Goal: Task Accomplishment & Management: Complete application form

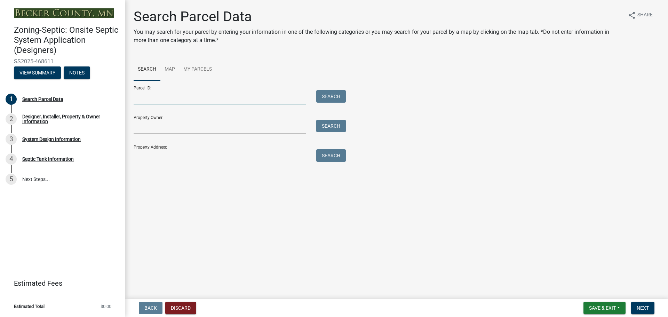
click at [146, 97] on input "Parcel ID:" at bounding box center [220, 97] width 172 height 14
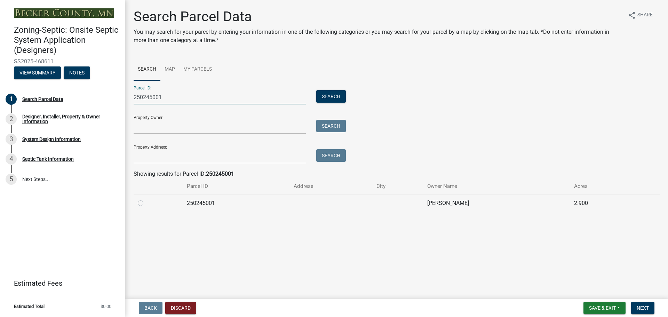
type input "250245001"
click at [146, 199] on label at bounding box center [146, 199] width 0 height 0
click at [146, 203] on input "radio" at bounding box center [148, 201] width 5 height 5
radio input "true"
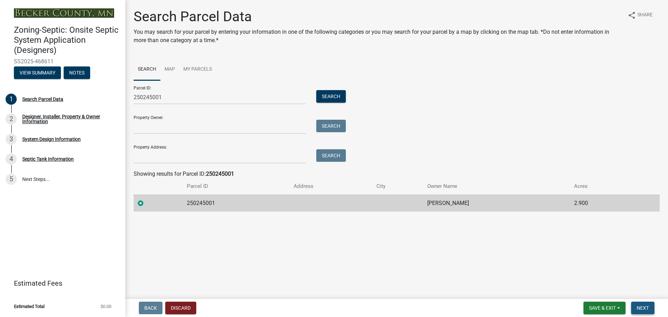
click at [642, 307] on span "Next" at bounding box center [642, 308] width 12 height 6
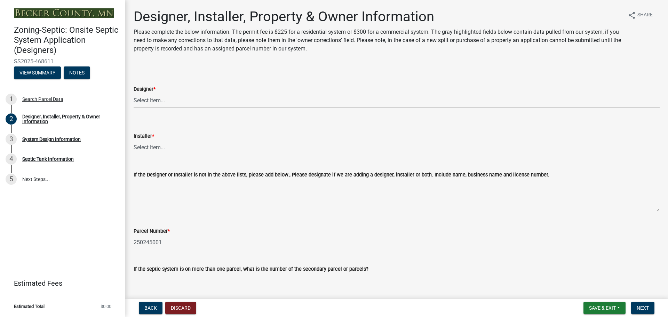
click at [157, 99] on select "Select Item... OTHER – Not listed (please add in next field and we will add to …" at bounding box center [397, 100] width 526 height 14
click at [134, 93] on select "Select Item... OTHER – Not listed (please add in next field and we will add to …" at bounding box center [397, 100] width 526 height 14
select select "53765da9-af58-43bd-9aa2-c397a251f142"
click at [150, 148] on select "Select Item... OTHER – Not listed (please add in next field and we will add to …" at bounding box center [397, 147] width 526 height 14
click at [134, 140] on select "Select Item... OTHER – Not listed (please add in next field and we will add to …" at bounding box center [397, 147] width 526 height 14
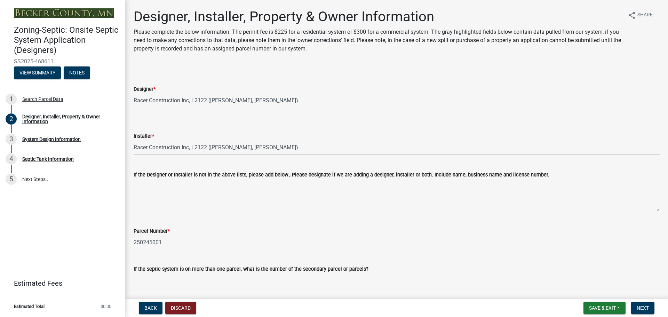
select select "c9e7d0f1-9d4b-46b5-a018-374004017766"
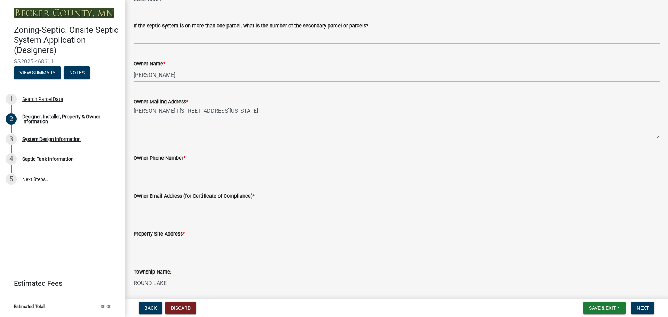
scroll to position [243, 0]
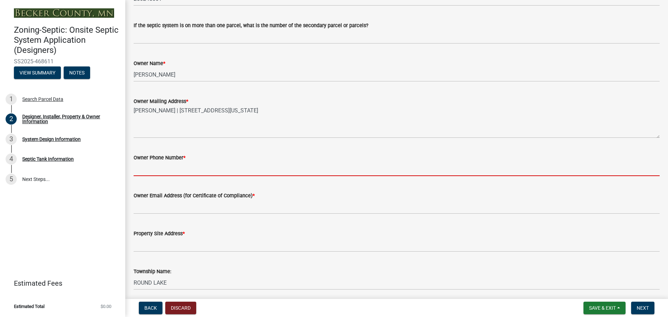
click at [163, 168] on input "Owner Phone Number *" at bounding box center [397, 169] width 526 height 14
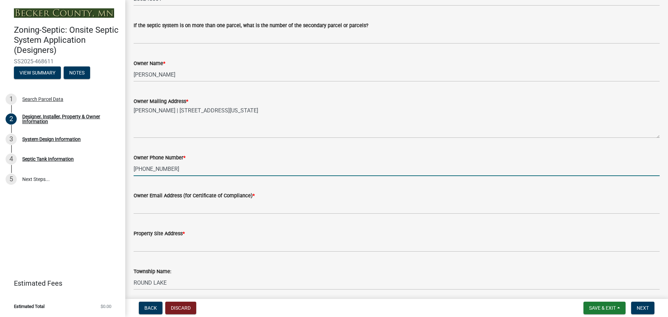
type input "[PHONE_NUMBER]"
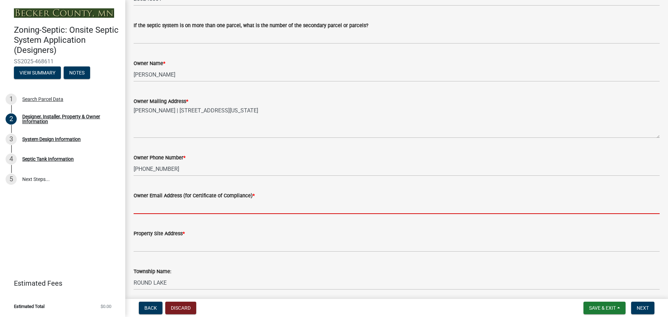
click at [166, 208] on input "Owner Email Address (for Certificate of Compliance) *" at bounding box center [397, 207] width 526 height 14
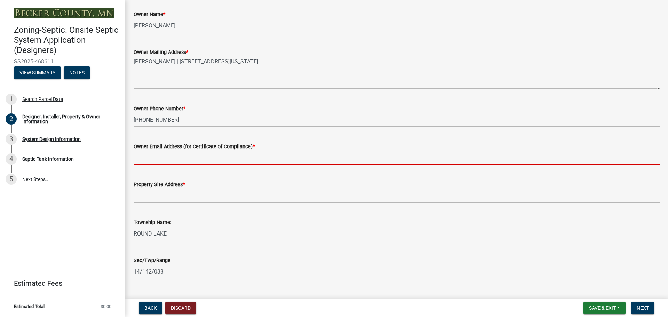
scroll to position [313, 0]
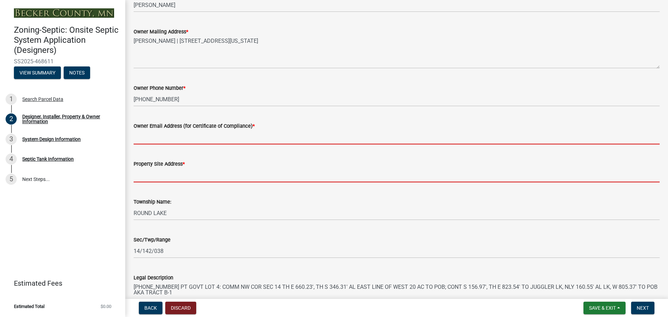
click at [155, 174] on form "Property Site Address *" at bounding box center [397, 171] width 526 height 23
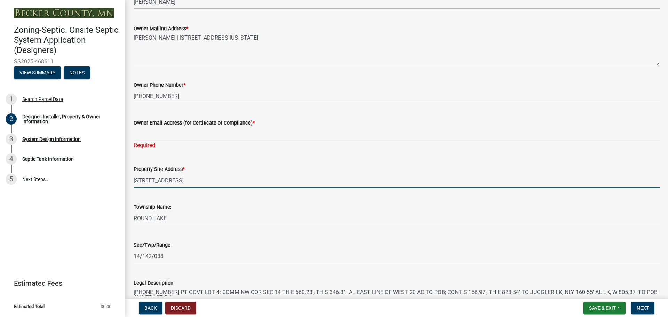
scroll to position [278, 0]
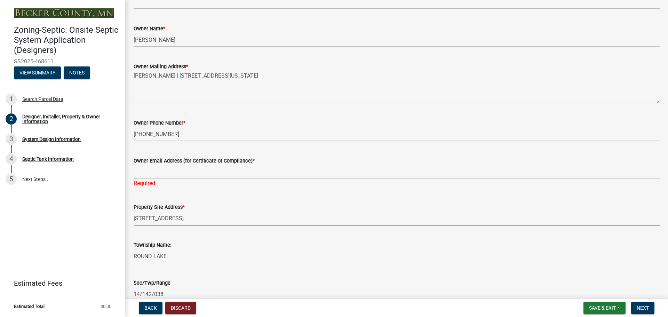
type input "[STREET_ADDRESS]"
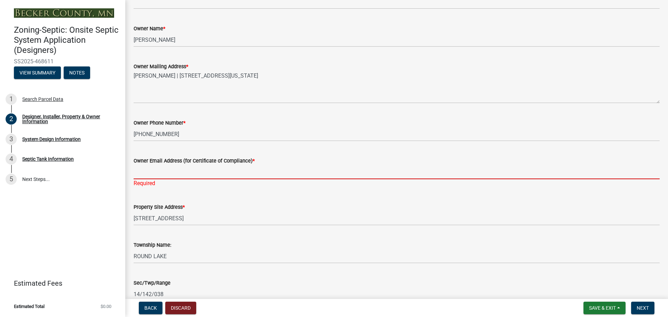
click at [147, 172] on input "Owner Email Address (for Certificate of Compliance) *" at bounding box center [397, 172] width 526 height 14
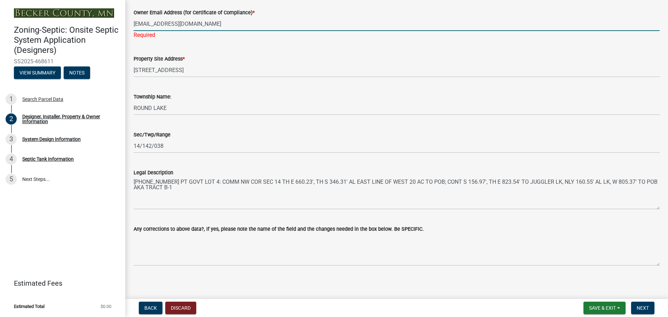
scroll to position [429, 0]
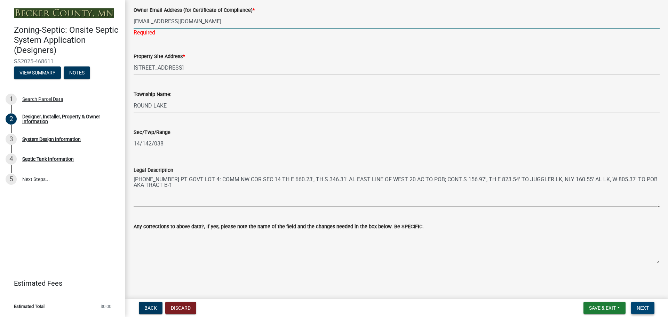
type input "[EMAIL_ADDRESS][DOMAIN_NAME]"
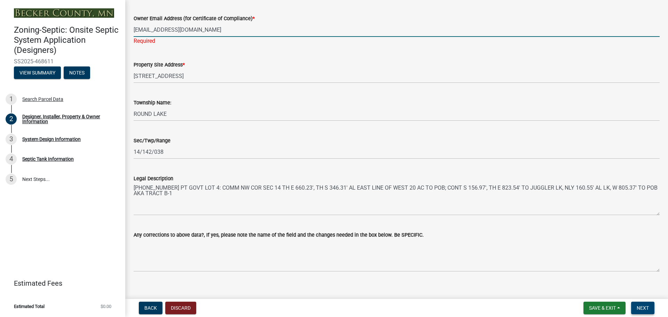
click at [641, 306] on span "Next" at bounding box center [642, 308] width 12 height 6
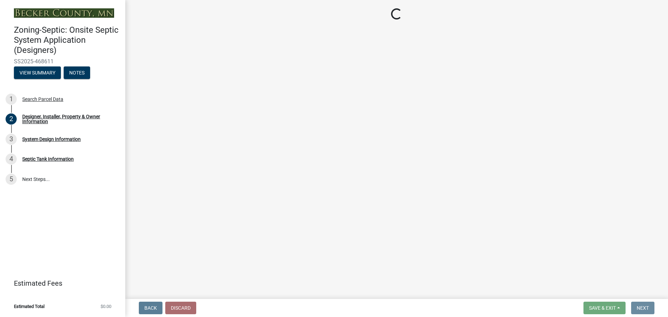
scroll to position [0, 0]
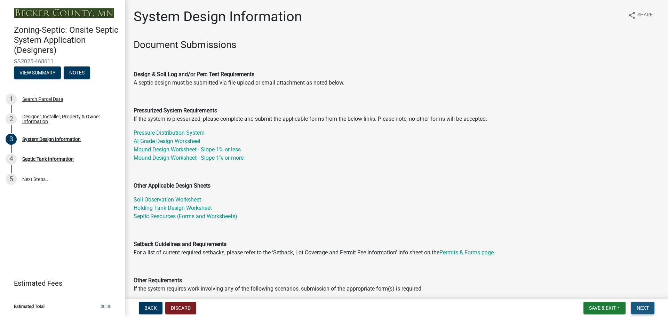
click at [643, 306] on span "Next" at bounding box center [642, 308] width 12 height 6
click at [641, 305] on span "Next" at bounding box center [642, 308] width 12 height 6
click at [160, 148] on link "Mound Design Worksheet - Slope 1% or less" at bounding box center [187, 149] width 107 height 7
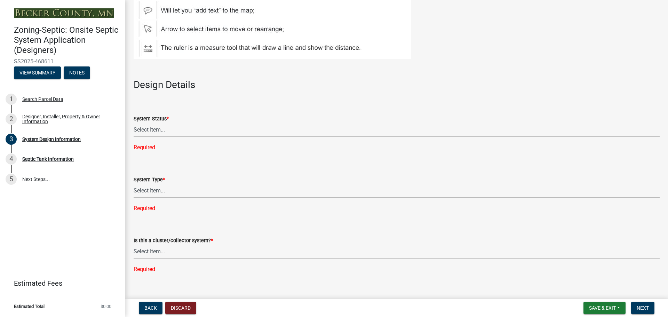
scroll to position [765, 0]
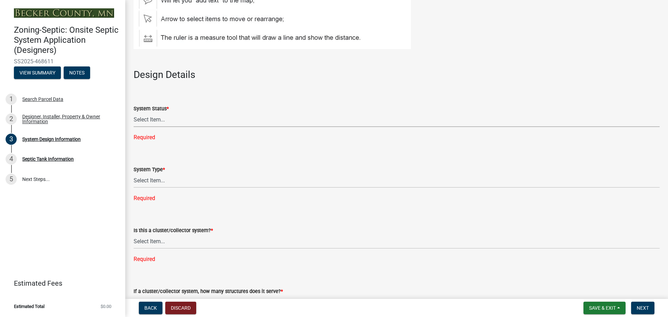
click at [157, 120] on select "Select Item... No Existing System Replacement System Failing System (Cesspool, …" at bounding box center [397, 120] width 526 height 14
click at [134, 113] on select "Select Item... No Existing System Replacement System Failing System (Cesspool, …" at bounding box center [397, 120] width 526 height 14
select select "1dbde450-0d00-4fac-96a0-74b44ab60bea"
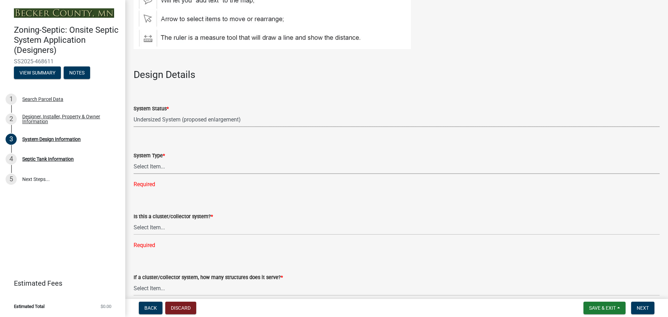
click at [155, 165] on select "Select Item... Type I Type II Type III Type IV Type V" at bounding box center [397, 167] width 526 height 14
click at [134, 160] on select "Select Item... Type I Type II Type III Type IV Type V" at bounding box center [397, 167] width 526 height 14
select select "25258e87-3ef9-4f1c-a5f1-75a1d463abfb"
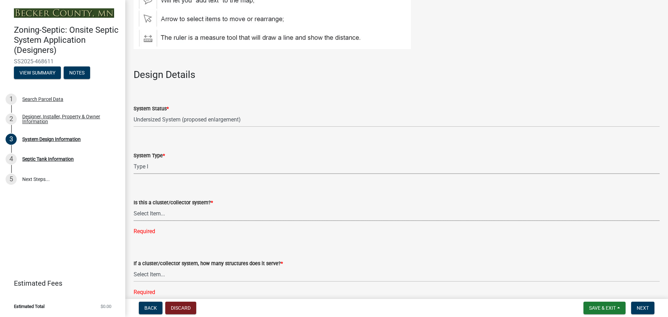
click at [151, 212] on select "Select Item... Yes No" at bounding box center [397, 214] width 526 height 14
click at [134, 207] on select "Select Item... Yes No" at bounding box center [397, 214] width 526 height 14
select select "011fbff4-a41d-4a75-9bd8-71c7e6c69e0d"
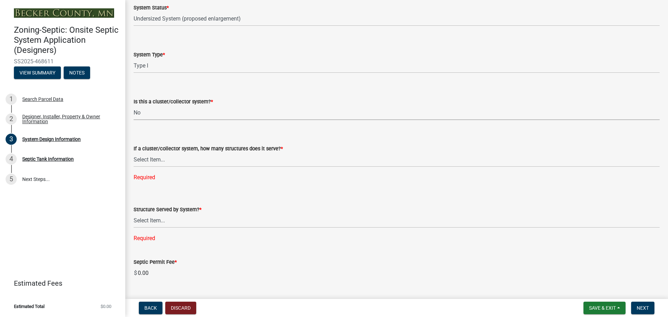
scroll to position [869, 0]
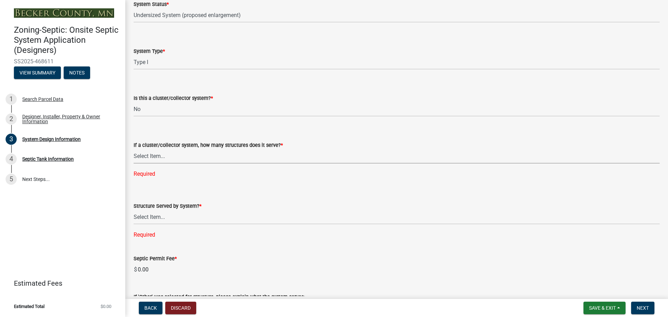
click at [152, 155] on select "Select Item... Not a cluster/collector system 1 2 3 4 5 6 7 8 9 10" at bounding box center [397, 156] width 526 height 14
click at [134, 149] on select "Select Item... Not a cluster/collector system 1 2 3 4 5 6 7 8 9 10" at bounding box center [397, 156] width 526 height 14
select select "85fdfef2-2683-4311-b5d5-5505f6411127"
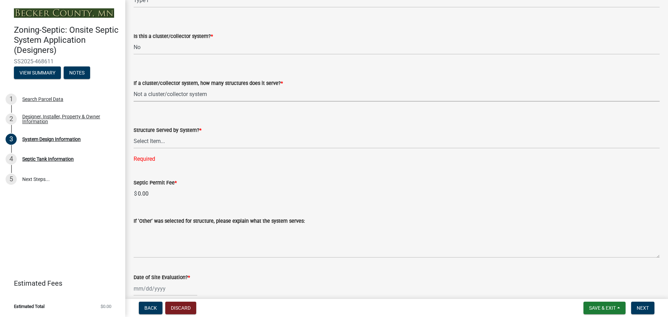
scroll to position [939, 0]
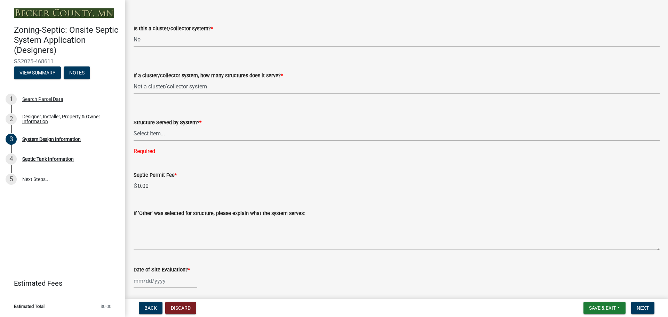
click at [150, 133] on select "Select Item... Commercial Resort Commercial - Non Resort Other Full-Time Dwelli…" at bounding box center [397, 134] width 526 height 14
click at [134, 127] on select "Select Item... Commercial Resort Commercial - Non Resort Other Full-Time Dwelli…" at bounding box center [397, 134] width 526 height 14
select select "d95a9312-c8a1-4ec7-8581-25dbcf440a1f"
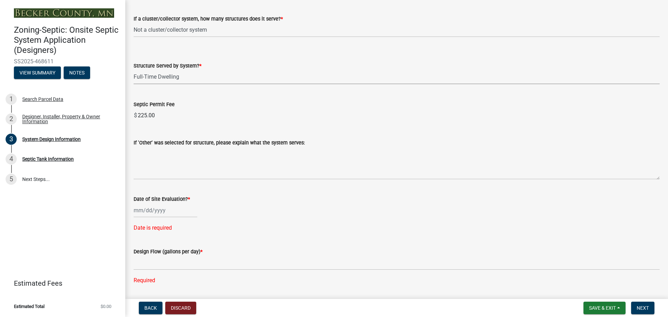
scroll to position [1009, 0]
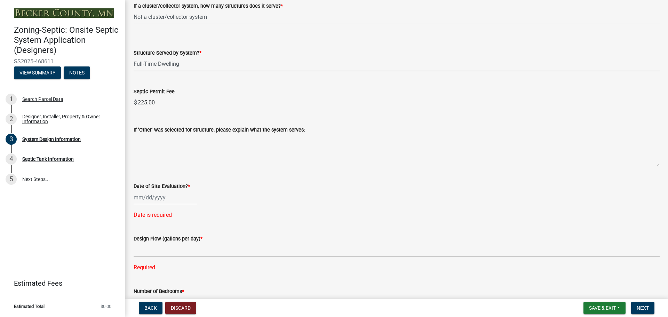
click at [144, 198] on div at bounding box center [166, 197] width 64 height 14
select select "8"
select select "2025"
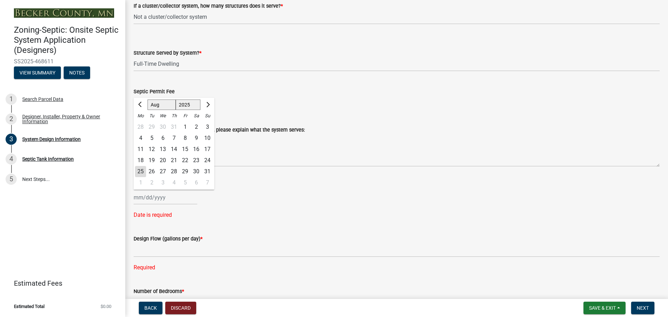
click at [208, 159] on div "24" at bounding box center [207, 160] width 11 height 11
type input "[DATE]"
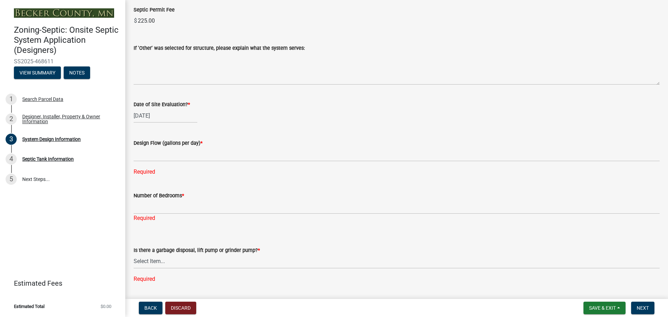
scroll to position [1113, 0]
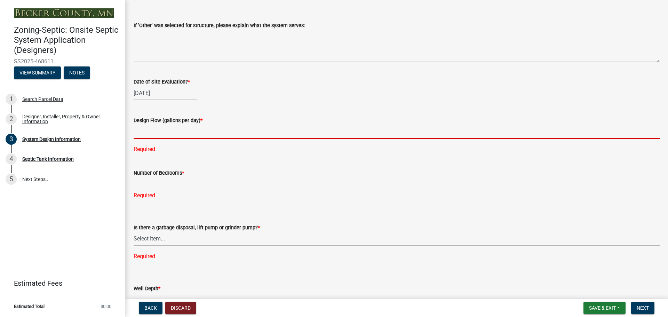
click at [147, 133] on input "text" at bounding box center [397, 132] width 526 height 14
type input "450"
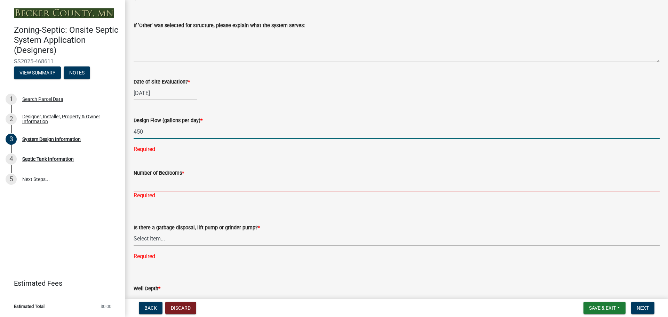
click at [153, 183] on div "Number of Bedrooms * Required" at bounding box center [397, 179] width 526 height 41
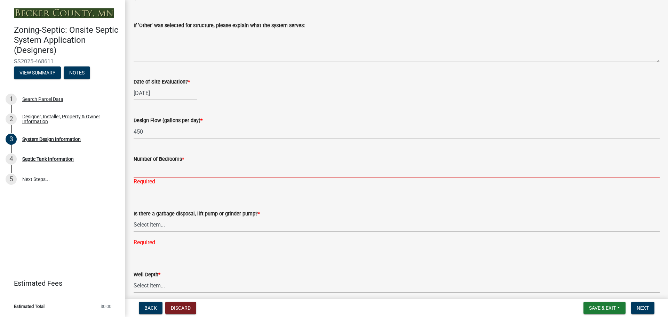
type input "3"
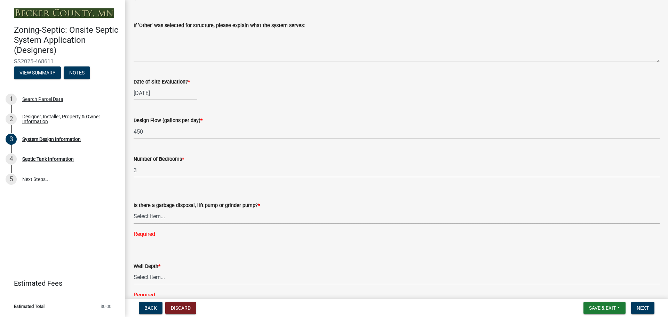
click at [153, 222] on select "Select Item... Yes No" at bounding box center [397, 216] width 526 height 14
click at [134, 209] on select "Select Item... Yes No" at bounding box center [397, 216] width 526 height 14
select select "ba735beb-519e-40f0-ae20-62d65fc4c46b"
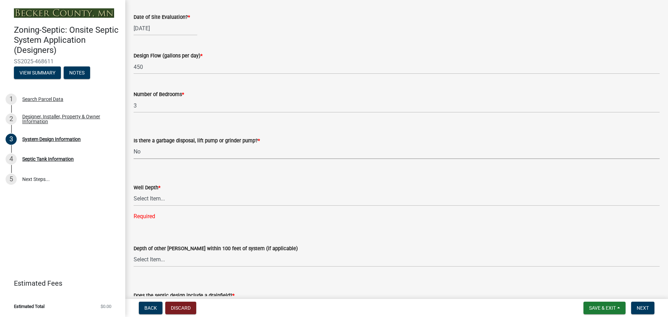
scroll to position [1182, 0]
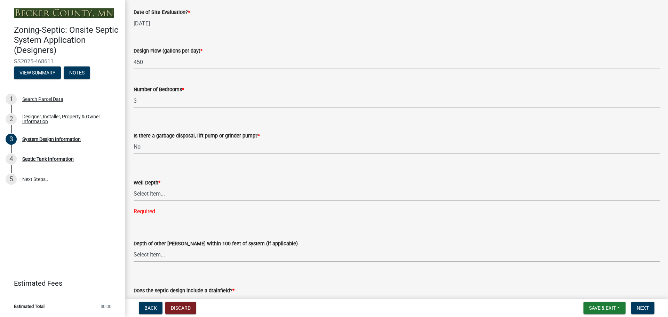
click at [147, 193] on select "Select Item... Deep Well Shallow Well Well not yet installed - To be drilled No…" at bounding box center [397, 194] width 526 height 14
click at [134, 187] on select "Select Item... Deep Well Shallow Well Well not yet installed - To be drilled No…" at bounding box center [397, 194] width 526 height 14
select select "ef698bf5-6172-44c1-9ffb-522c07469aed"
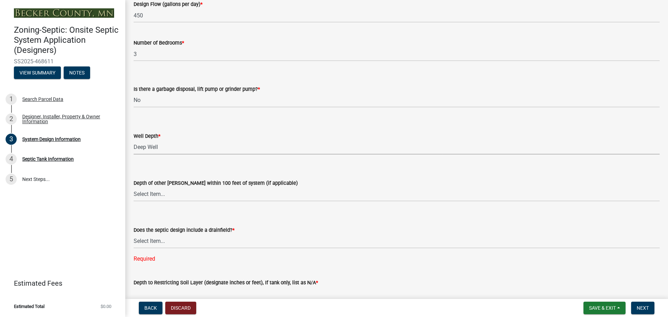
scroll to position [1252, 0]
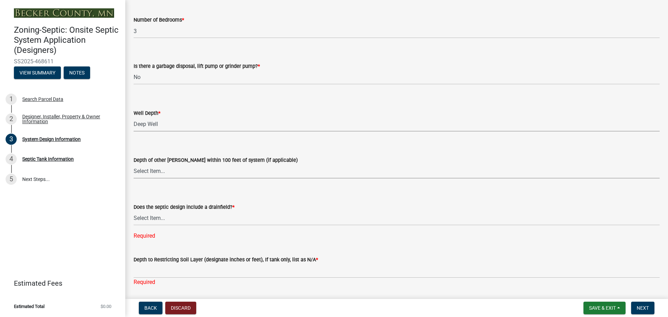
click at [148, 171] on select "Select Item... Deep Well Shallow Well No other [PERSON_NAME]" at bounding box center [397, 171] width 526 height 14
click at [134, 164] on select "Select Item... Deep Well Shallow Well No other [PERSON_NAME]" at bounding box center [397, 171] width 526 height 14
select select "384fc250-a67e-4e5e-a6e0-19116deb63e7"
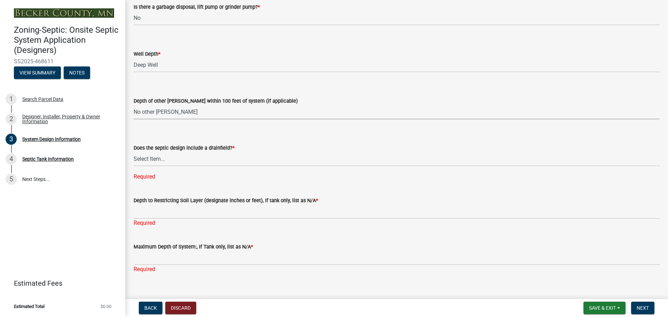
scroll to position [1321, 0]
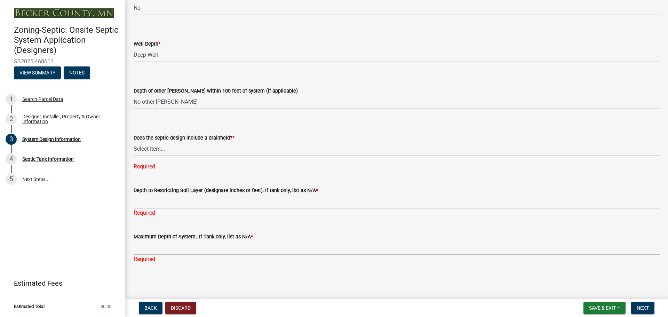
click at [144, 147] on select "Select Item... Yes No Existing - COC must by submitted" at bounding box center [397, 149] width 526 height 14
click at [134, 155] on select "Select Item... Yes No Existing - COC must by submitted" at bounding box center [397, 149] width 526 height 14
select select "66bdb321-3418-45a9-a02c-9cbdc9848d73"
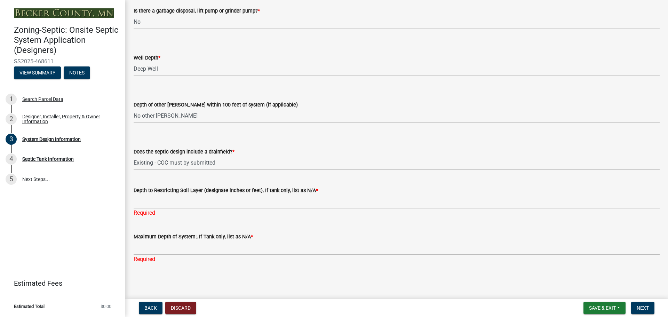
scroll to position [1307, 0]
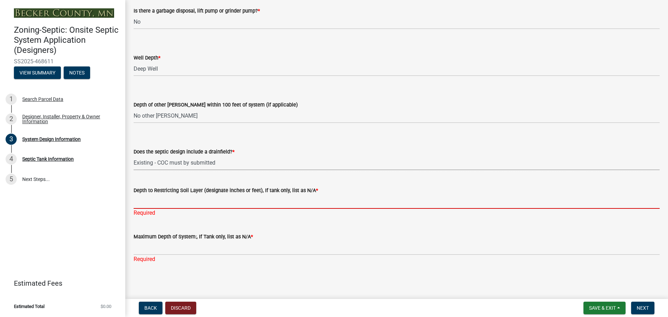
click at [153, 202] on input "Depth to Restricting Soil Layer (designate inches or feet), If tank only, list …" at bounding box center [397, 201] width 526 height 14
type input "n/a"
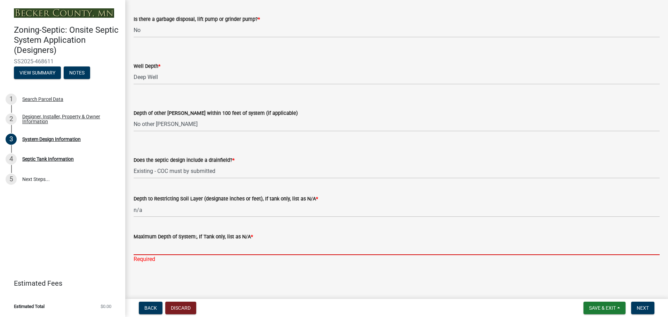
scroll to position [1299, 0]
click at [162, 248] on input "Maximum Depth of System:, If Tank only, list as N/A *" at bounding box center [397, 248] width 526 height 14
type input "n/a"
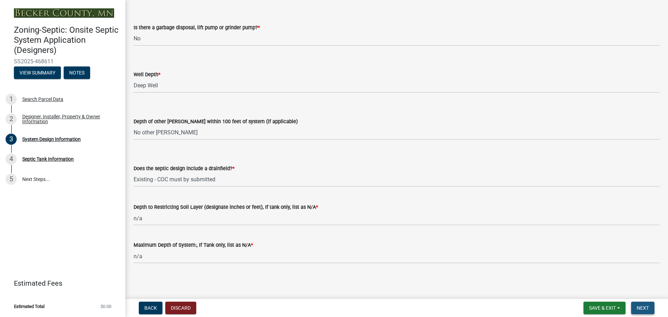
scroll to position [1291, 0]
click at [643, 306] on span "Next" at bounding box center [642, 308] width 12 height 6
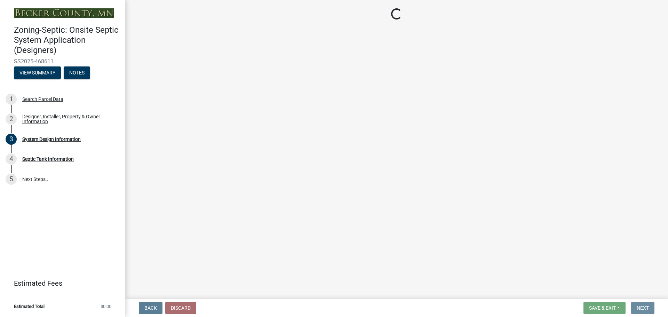
scroll to position [0, 0]
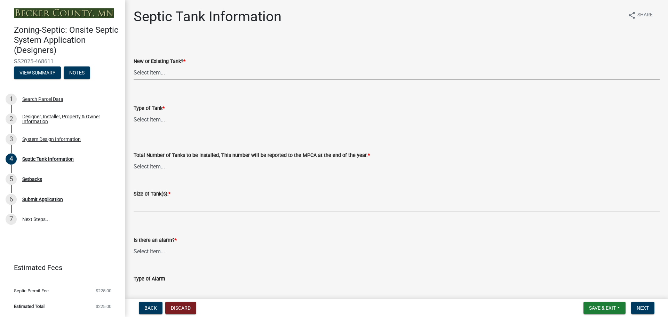
click at [147, 72] on select "Select Item... New Existing Both -New and Existing Tank" at bounding box center [397, 72] width 526 height 14
click at [134, 65] on select "Select Item... New Existing Both -New and Existing Tank" at bounding box center [397, 72] width 526 height 14
select select "b6276d4c-1088-425f-af8c-5b40f8c7306e"
click at [147, 120] on select "Select Item... Single Septic Tank Compartmented Tank Single Tank plus Compartme…" at bounding box center [397, 119] width 526 height 14
click at [134, 112] on select "Select Item... Single Septic Tank Compartmented Tank Single Tank plus Compartme…" at bounding box center [397, 119] width 526 height 14
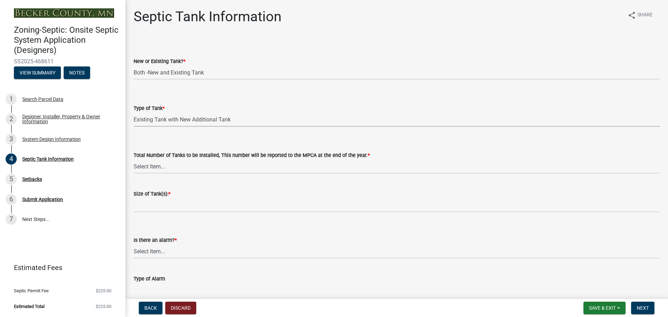
select select "ea4ff307-7056-4975-a086-ae8811e9d04d"
click at [157, 167] on select "Select Item... 0 1 2 3 4" at bounding box center [397, 166] width 526 height 14
click at [134, 159] on select "Select Item... 0 1 2 3 4" at bounding box center [397, 166] width 526 height 14
select select "e0ee17af-48b7-4b92-9885-812dbb1428e7"
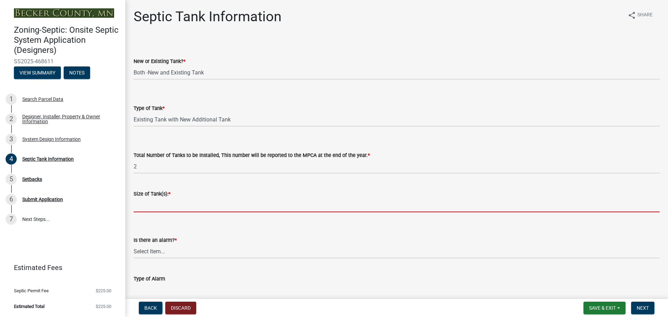
drag, startPoint x: 149, startPoint y: 203, endPoint x: 153, endPoint y: 201, distance: 4.4
click at [150, 203] on input "Size of Tank(s): *" at bounding box center [397, 205] width 526 height 14
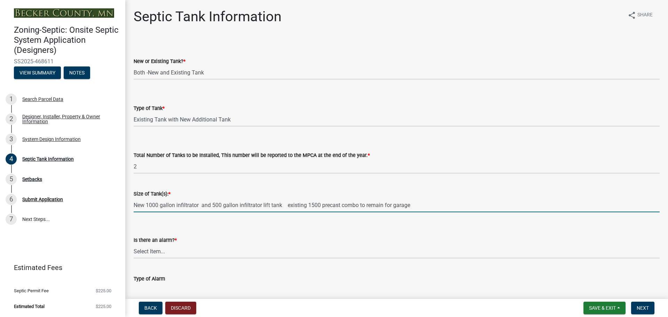
type input "New 1000 gallon infiltrator and 500 gallon infiltrator lift tank existing 1500 …"
click at [149, 248] on select "Select Item... Yes No" at bounding box center [397, 251] width 526 height 14
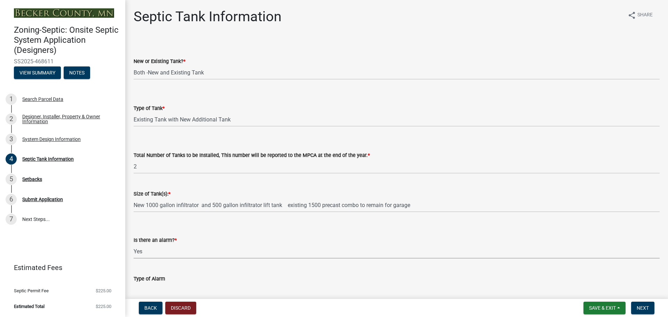
click at [134, 244] on select "Select Item... Yes No" at bounding box center [397, 251] width 526 height 14
select select "c84d9e4c-2287-4d2e-9ef7-9874a7456ee3"
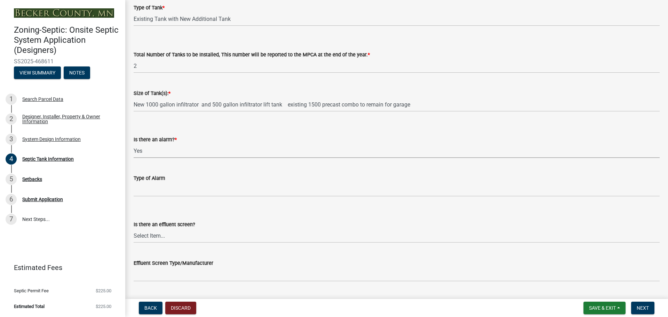
scroll to position [104, 0]
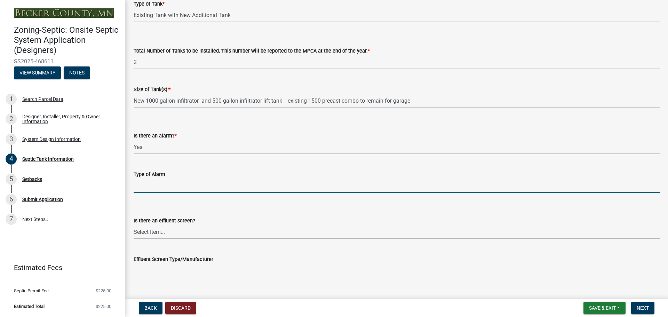
click at [150, 188] on input "Type of Alarm" at bounding box center [397, 185] width 526 height 14
type input "Electric"
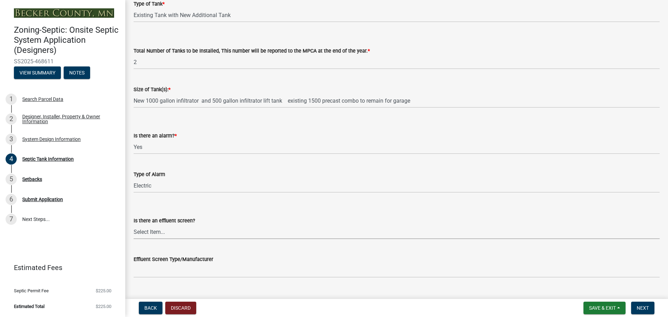
click at [153, 232] on select "Select Item... Yes No" at bounding box center [397, 232] width 526 height 14
click at [134, 225] on select "Select Item... Yes No" at bounding box center [397, 232] width 526 height 14
select select "a956bcdf-8f12-4f61-bfc1-a6e229dc0595"
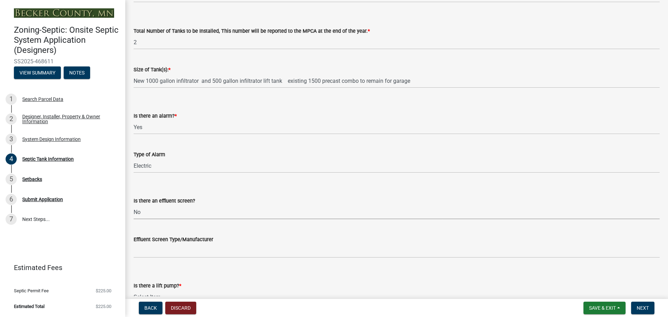
scroll to position [209, 0]
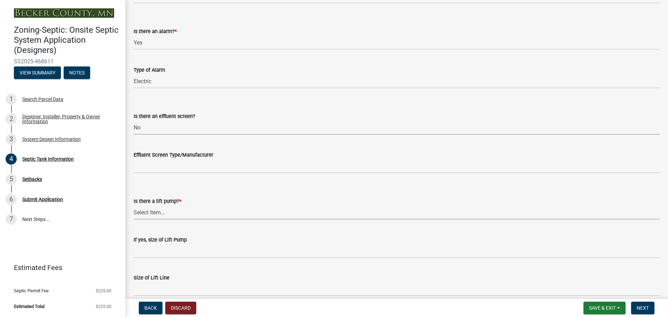
click at [151, 211] on select "Select Item... Yes No" at bounding box center [397, 212] width 526 height 14
click at [134, 205] on select "Select Item... Yes No" at bounding box center [397, 212] width 526 height 14
select select "7b57e397-6881-49c8-9b87-e40bdbeb8239"
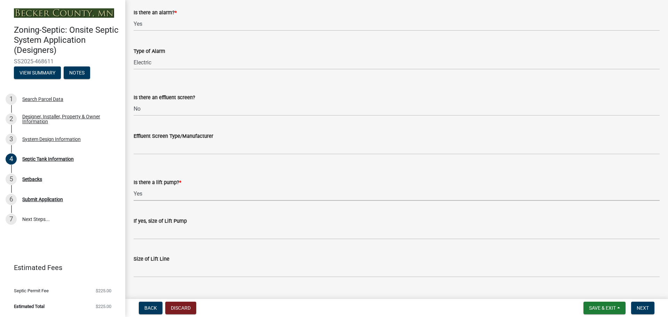
scroll to position [241, 0]
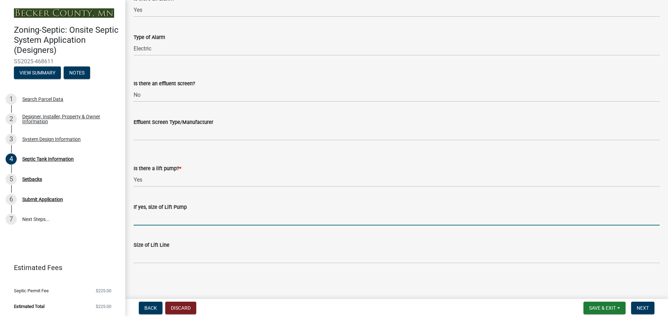
click at [145, 220] on input "If yes, size of Lift Pump" at bounding box center [397, 218] width 526 height 14
type input "[PERSON_NAME] 153"
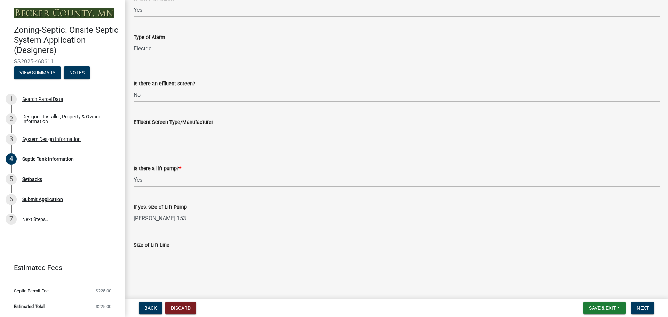
click at [150, 257] on input "Size of Lift Line" at bounding box center [397, 256] width 526 height 14
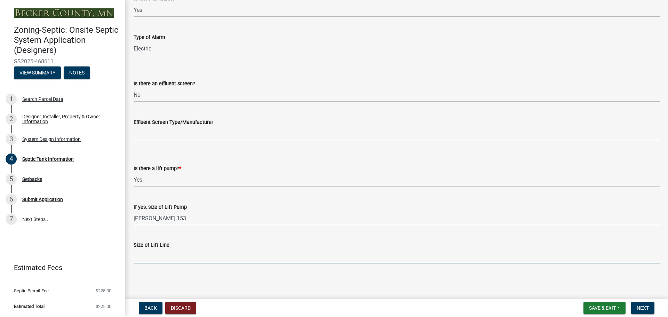
type input "2"
click at [151, 258] on input "Size of Lift Line" at bounding box center [397, 256] width 526 height 14
type input "2 inch"
click at [645, 310] on span "Next" at bounding box center [642, 308] width 12 height 6
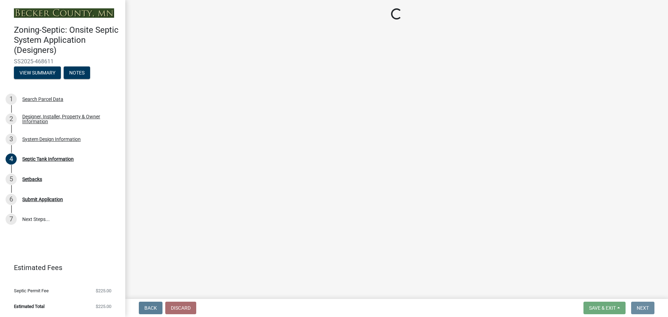
scroll to position [0, 0]
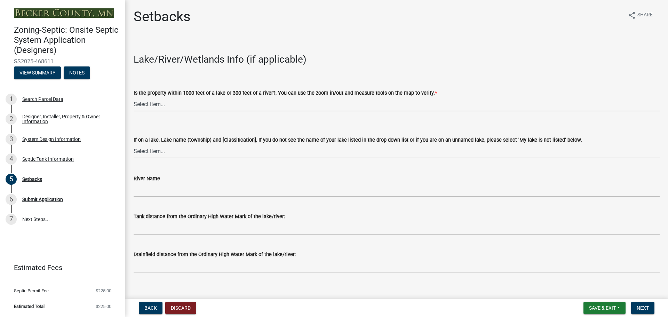
click at [150, 104] on select "Select Item... Yes No" at bounding box center [397, 104] width 526 height 14
click at [134, 97] on select "Select Item... Yes No" at bounding box center [397, 104] width 526 height 14
select select "c245ec0d-8d6f-4710-ab2b-b3aa70611708"
click at [151, 151] on select "Select Item... [GEOGRAPHIC_DATA] is not listed below [GEOGRAPHIC_DATA] ([GEOGRA…" at bounding box center [397, 151] width 526 height 14
click at [134, 144] on select "Select Item... [GEOGRAPHIC_DATA] is not listed below [GEOGRAPHIC_DATA] ([GEOGRA…" at bounding box center [397, 151] width 526 height 14
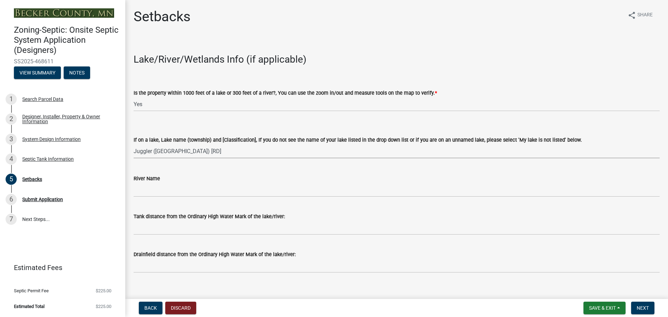
select select "0dcd4319-73ae-480d-8b87-a9f2720f14af"
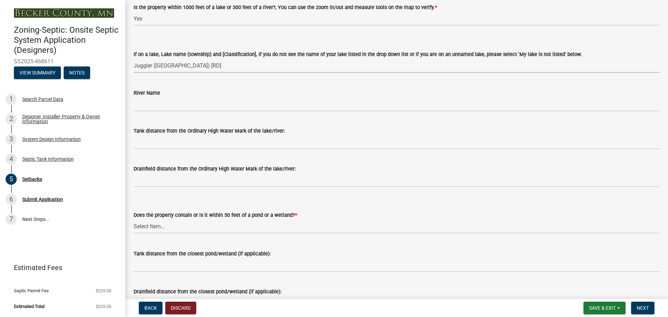
scroll to position [104, 0]
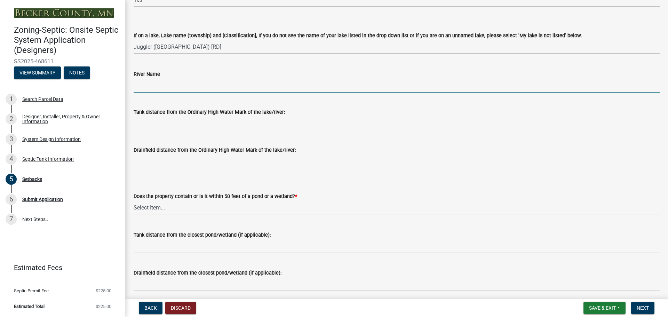
click at [150, 84] on input "River Name" at bounding box center [397, 85] width 526 height 14
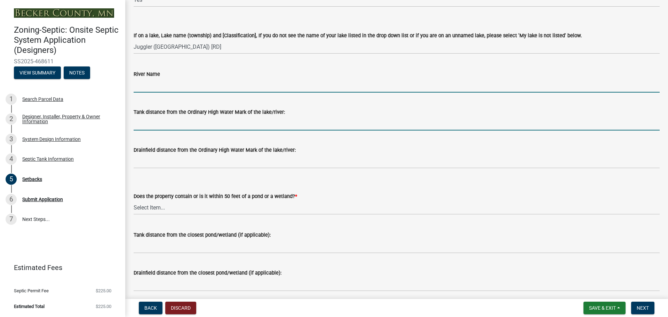
click at [151, 125] on input "Tank distance from the Ordinary High Water Mark of the lake/river:" at bounding box center [397, 123] width 526 height 14
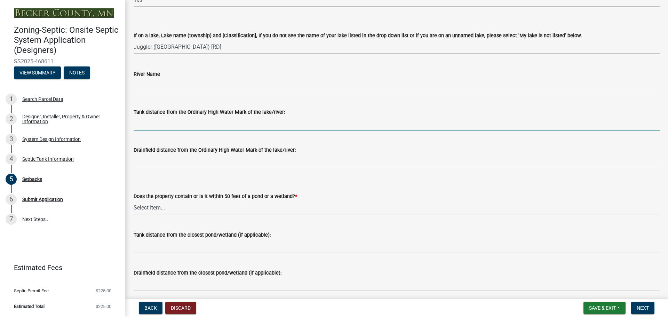
type input "75+"
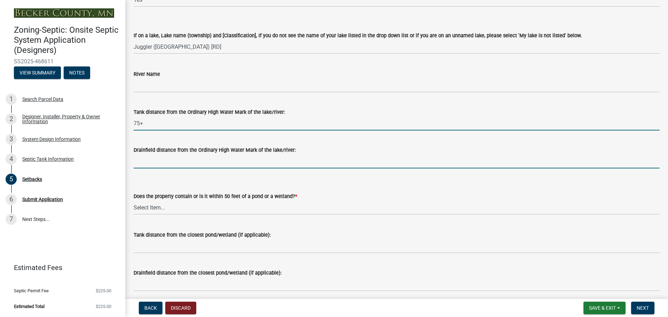
click at [149, 163] on input "Drainfield distance from the Ordinary High Water Mark of the lake/river:" at bounding box center [397, 161] width 526 height 14
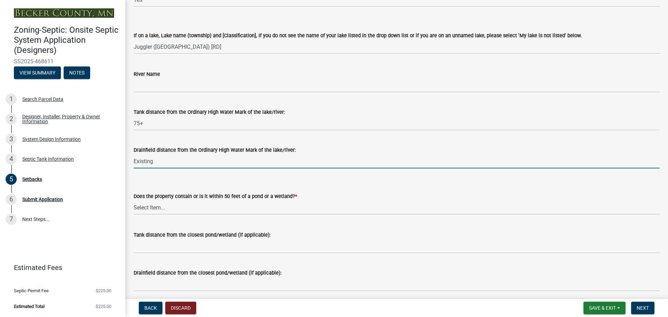
type input "Existing"
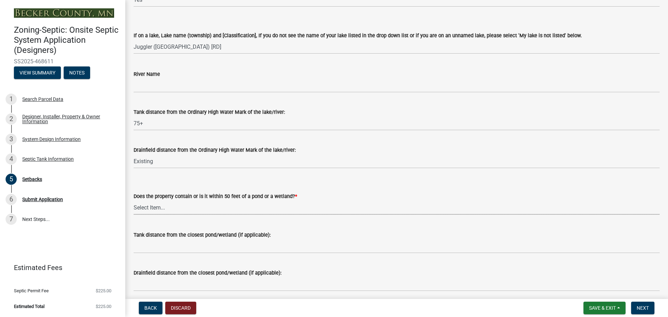
click at [149, 208] on select "Select Item... Yes No" at bounding box center [397, 207] width 526 height 14
click at [134, 200] on select "Select Item... Yes No" at bounding box center [397, 207] width 526 height 14
select select "23044af5-43bb-4cf5-8aef-2716db2ce5fc"
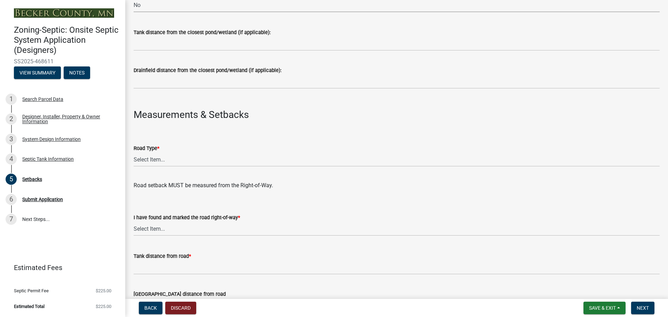
scroll to position [313, 0]
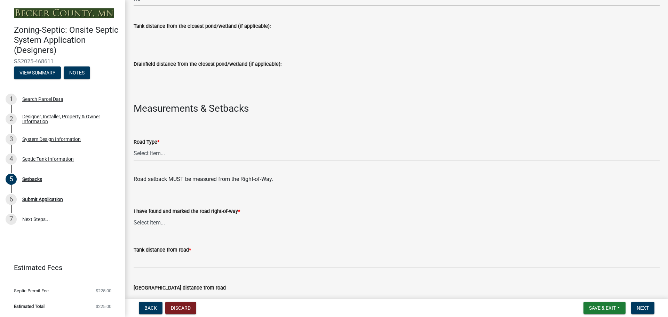
click at [145, 151] on select "Select Item... State County Public / Township Private Easement [GEOGRAPHIC_DATA]" at bounding box center [397, 153] width 526 height 14
click at [134, 146] on select "Select Item... State County Public / Township Private Easement [GEOGRAPHIC_DATA]" at bounding box center [397, 153] width 526 height 14
select select "21af9b93-f494-48c6-91ae-235d36c6c939"
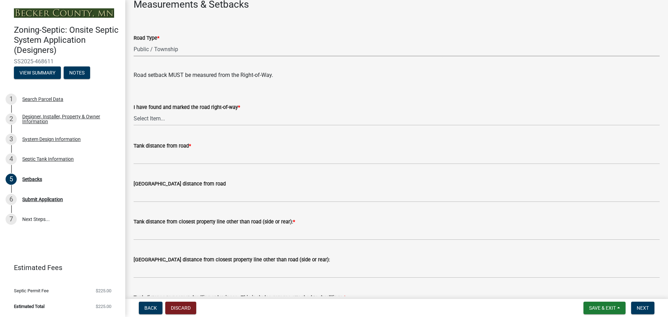
scroll to position [417, 0]
click at [150, 116] on select "Select Item... Yes No" at bounding box center [397, 118] width 526 height 14
click at [134, 111] on select "Select Item... Yes No" at bounding box center [397, 118] width 526 height 14
select select "a3ce498e-f8b1-44e2-889e-c4968ac74b5a"
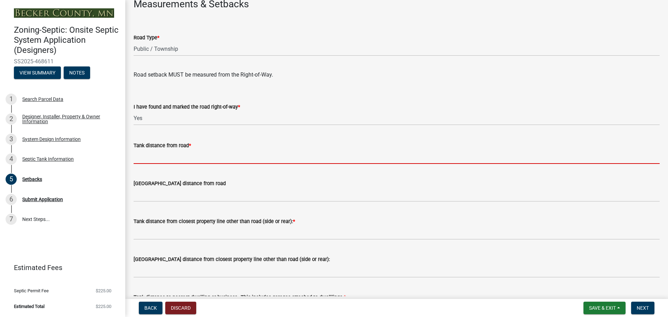
click at [155, 158] on input "Tank distance from road *" at bounding box center [397, 157] width 526 height 14
type input "10+"
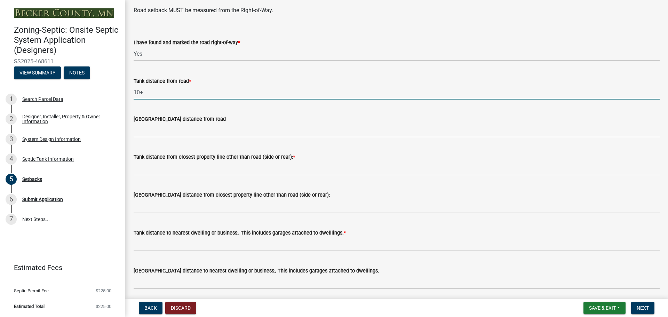
scroll to position [487, 0]
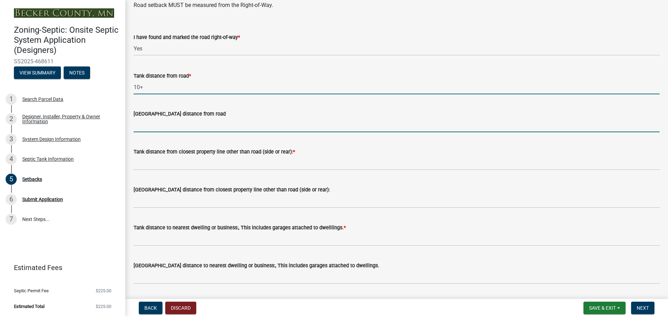
click at [152, 123] on input "[GEOGRAPHIC_DATA] distance from road" at bounding box center [397, 125] width 526 height 14
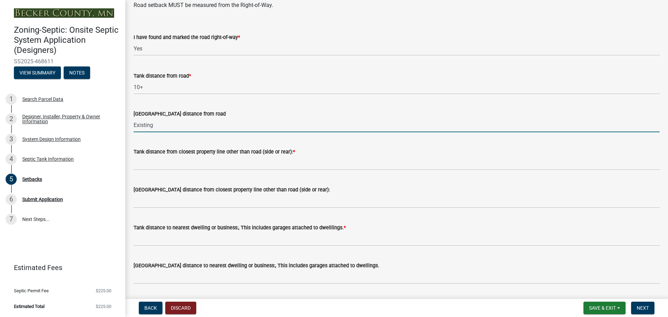
type input "Existing"
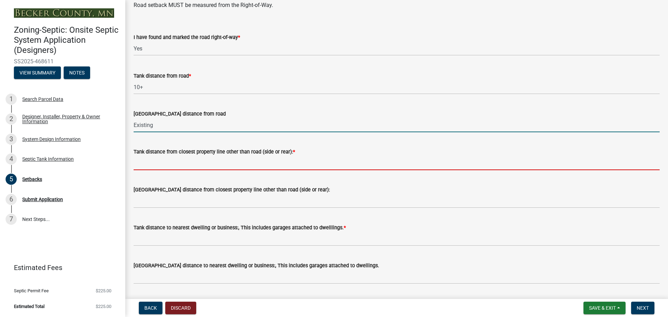
click at [157, 161] on input "Tank distance from closest property line other than road (side or rear): *" at bounding box center [397, 163] width 526 height 14
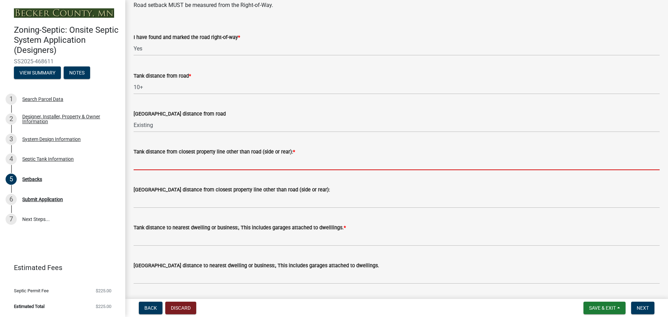
type input "10+"
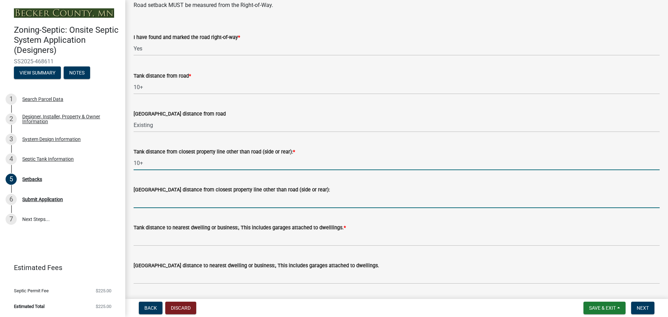
click at [160, 199] on input "[GEOGRAPHIC_DATA] distance from closest property line other than road (side or …" at bounding box center [397, 201] width 526 height 14
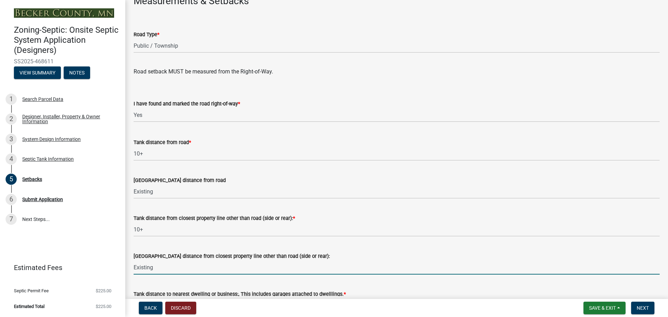
scroll to position [417, 0]
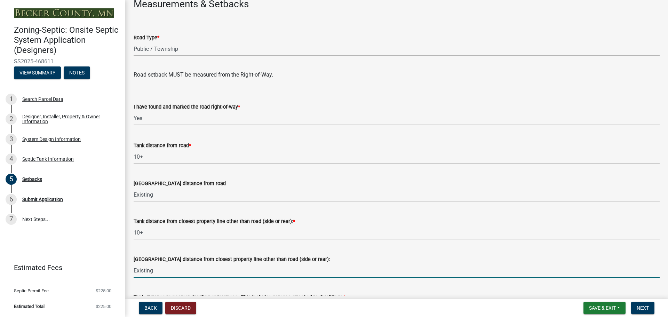
type input "Existing"
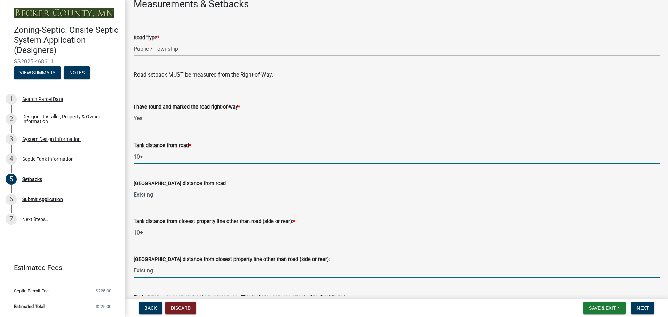
click at [146, 156] on input "10+" at bounding box center [397, 157] width 526 height 14
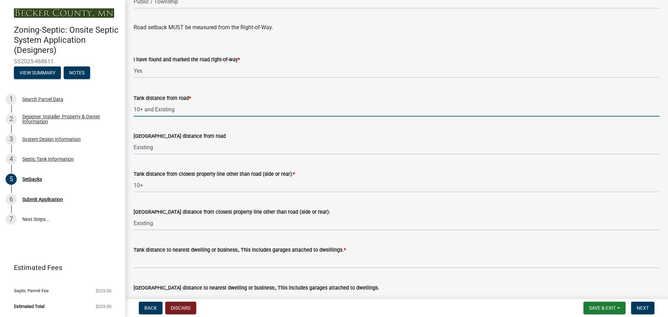
scroll to position [452, 0]
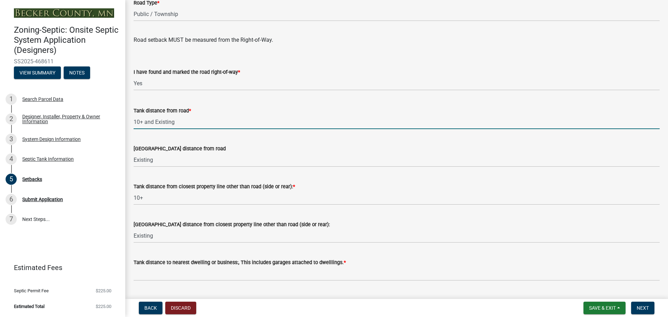
click at [143, 121] on input "10+ and Existing" at bounding box center [397, 122] width 526 height 14
click at [184, 121] on input "10+ New Tanks and Existing" at bounding box center [397, 122] width 526 height 14
click at [202, 121] on input "10+ New Tanks Existing" at bounding box center [397, 122] width 526 height 14
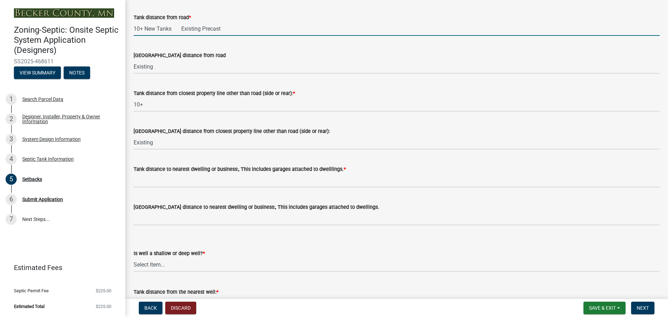
scroll to position [591, 0]
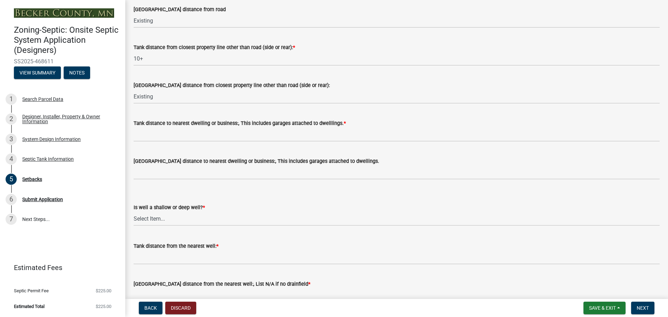
type input "10+ New Tanks Existing Precast"
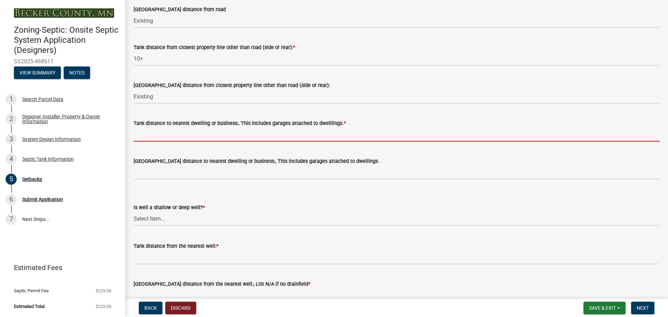
click at [153, 135] on input "Tank distance to nearest dwelling or business:, This includes garages attached …" at bounding box center [397, 134] width 526 height 14
type input "10+"
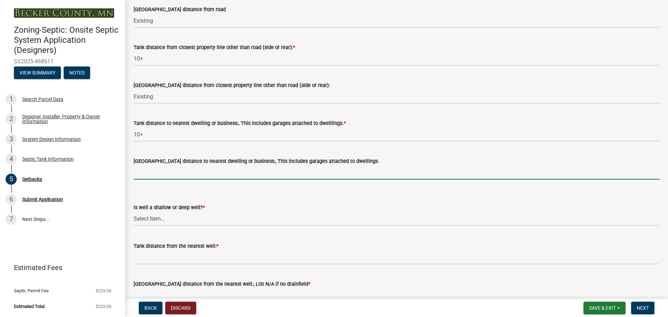
click at [153, 172] on input "[GEOGRAPHIC_DATA] distance to nearest dwelling or business:, This includes gara…" at bounding box center [397, 172] width 526 height 14
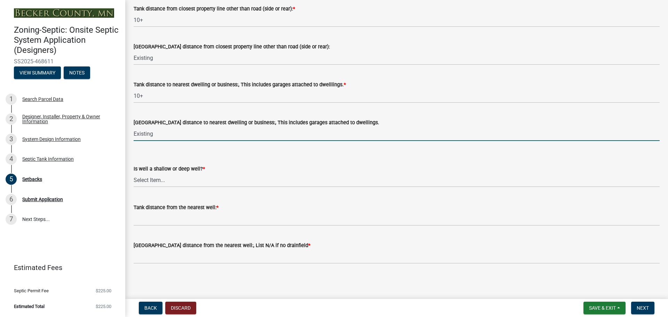
scroll to position [630, 0]
type input "Existing"
click at [156, 178] on select "Select Item... Deep Well Shallow Well No Well - Connected or to be connected to…" at bounding box center [397, 179] width 526 height 14
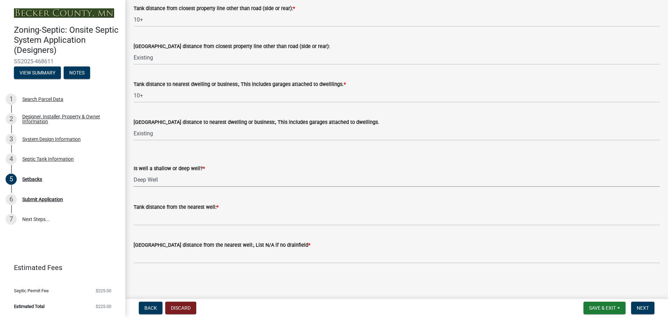
click at [134, 172] on select "Select Item... Deep Well Shallow Well No Well - Connected or to be connected to…" at bounding box center [397, 179] width 526 height 14
select select "cf78f1da-f066-4305-88a2-864abad1fa52"
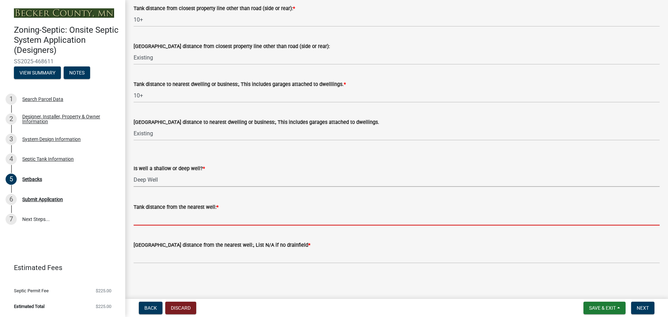
click at [158, 216] on input "Tank distance from the nearest well: *" at bounding box center [397, 218] width 526 height 14
type input "50+"
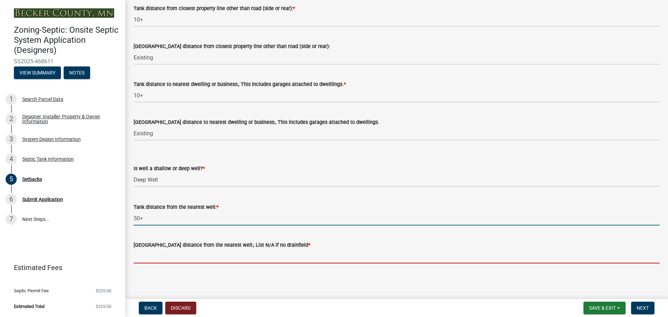
drag, startPoint x: 148, startPoint y: 257, endPoint x: 153, endPoint y: 257, distance: 5.2
click at [148, 257] on input "[GEOGRAPHIC_DATA] distance from the nearest well:, List N/A if no drainfield *" at bounding box center [397, 256] width 526 height 14
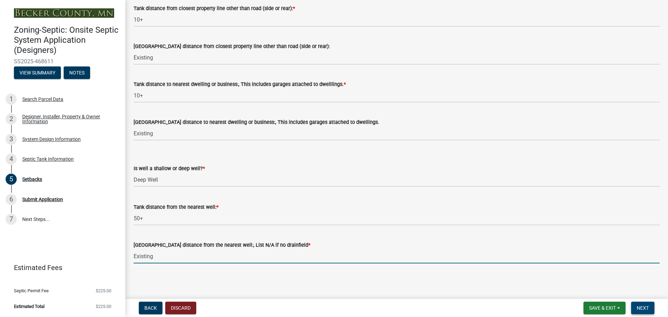
type input "Existing"
click at [643, 308] on span "Next" at bounding box center [642, 308] width 12 height 6
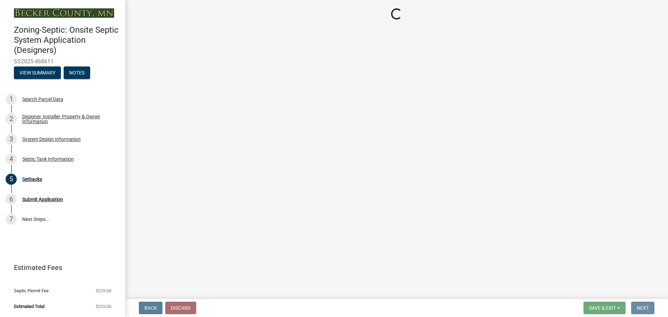
scroll to position [0, 0]
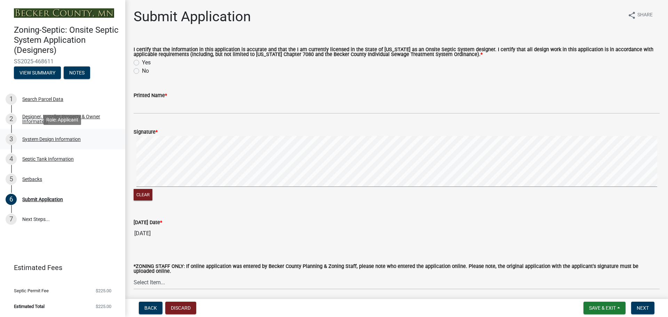
click at [39, 139] on div "System Design Information" at bounding box center [51, 139] width 58 height 5
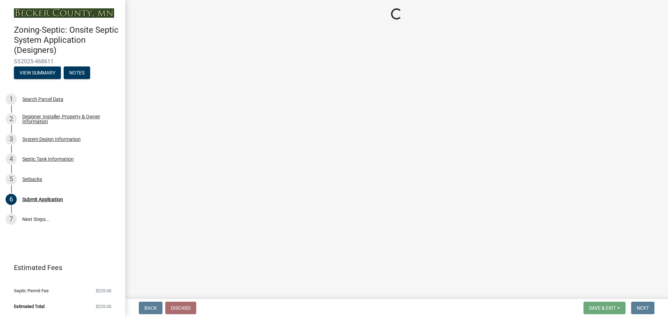
select select "1dbde450-0d00-4fac-96a0-74b44ab60bea"
select select "25258e87-3ef9-4f1c-a5f1-75a1d463abfb"
select select "011fbff4-a41d-4a75-9bd8-71c7e6c69e0d"
select select "85fdfef2-2683-4311-b5d5-5505f6411127"
select select "d95a9312-c8a1-4ec7-8581-25dbcf440a1f"
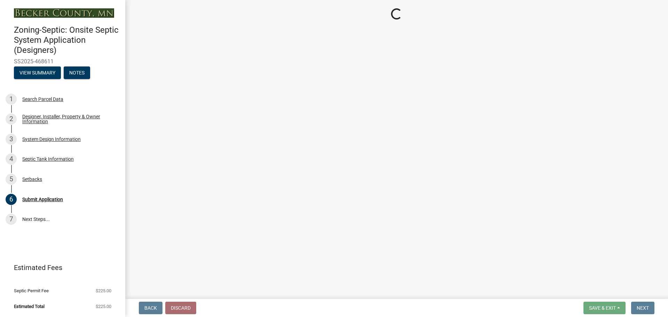
select select "ba735beb-519e-40f0-ae20-62d65fc4c46b"
select select "ef698bf5-6172-44c1-9ffb-522c07469aed"
select select "384fc250-a67e-4e5e-a6e0-19116deb63e7"
select select "66bdb321-3418-45a9-a02c-9cbdc9848d73"
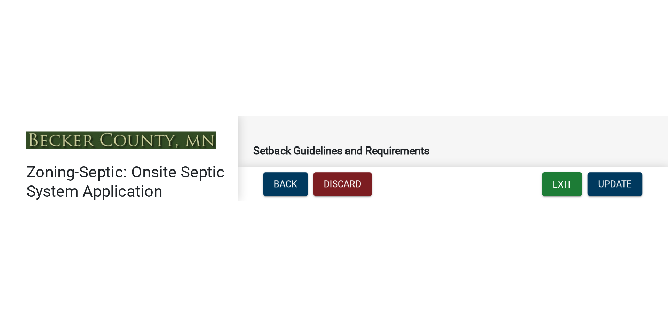
scroll to position [209, 0]
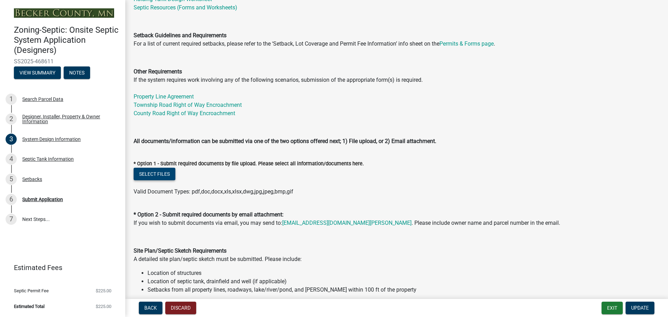
click at [155, 176] on button "Select files" at bounding box center [155, 174] width 42 height 13
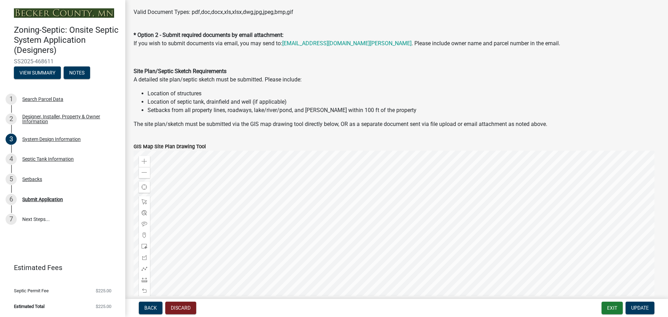
scroll to position [417, 0]
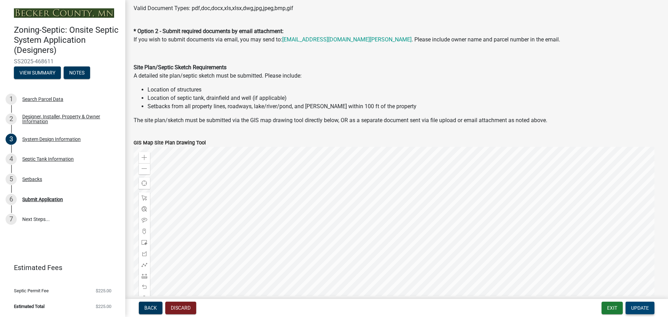
click at [642, 306] on span "Update" at bounding box center [640, 308] width 18 height 6
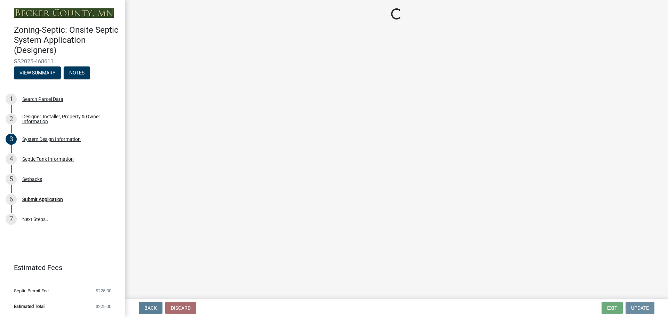
scroll to position [0, 0]
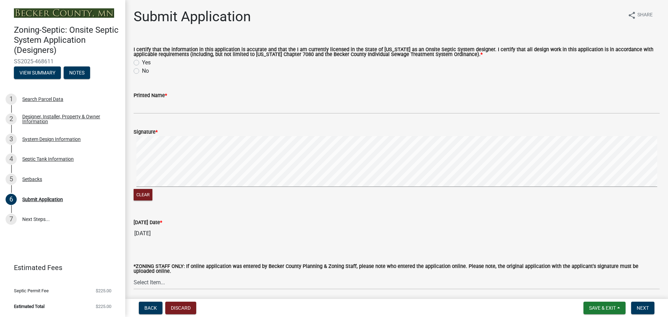
click at [142, 63] on label "Yes" at bounding box center [146, 62] width 9 height 8
click at [142, 63] on input "Yes" at bounding box center [144, 60] width 5 height 5
radio input "true"
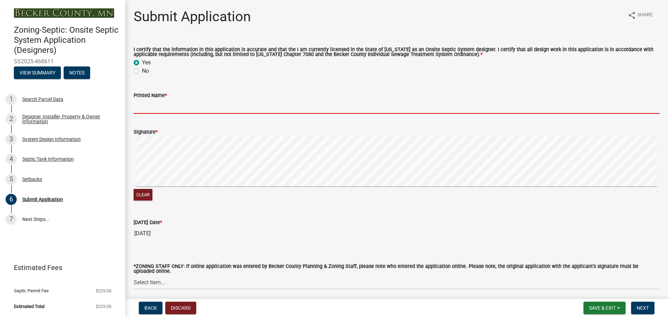
click at [166, 107] on input "Printed Name *" at bounding box center [397, 106] width 526 height 14
type input "[PERSON_NAME]"
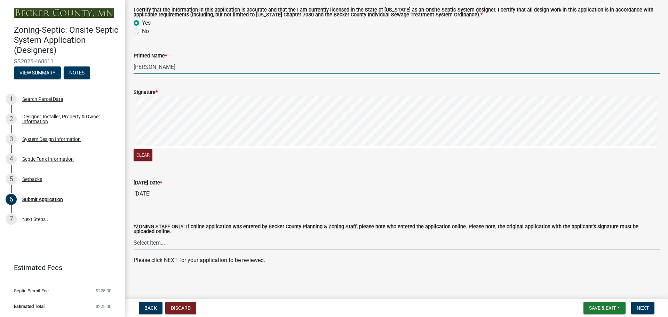
scroll to position [41, 0]
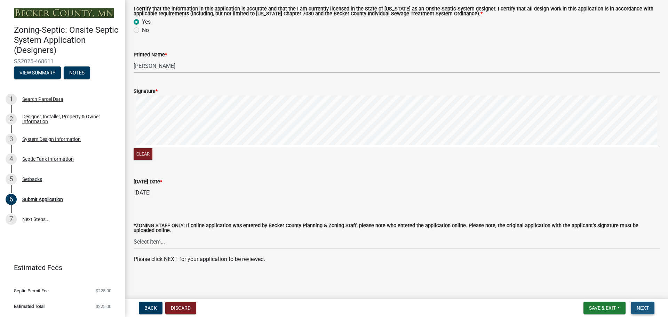
click at [642, 309] on span "Next" at bounding box center [642, 308] width 12 height 6
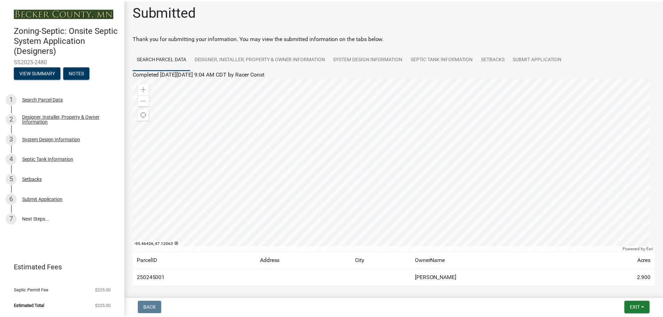
scroll to position [0, 0]
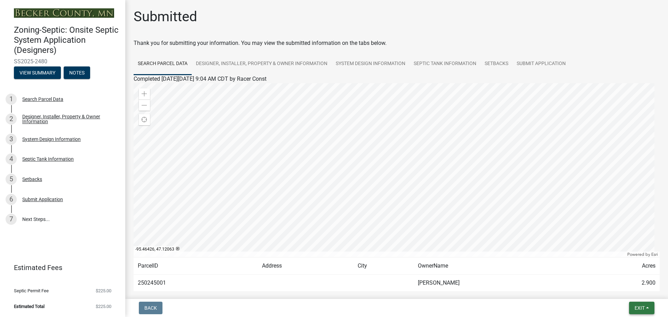
click at [639, 306] on span "Exit" at bounding box center [639, 308] width 10 height 6
click at [619, 288] on button "Save & Exit" at bounding box center [627, 289] width 56 height 17
